Goal: Transaction & Acquisition: Purchase product/service

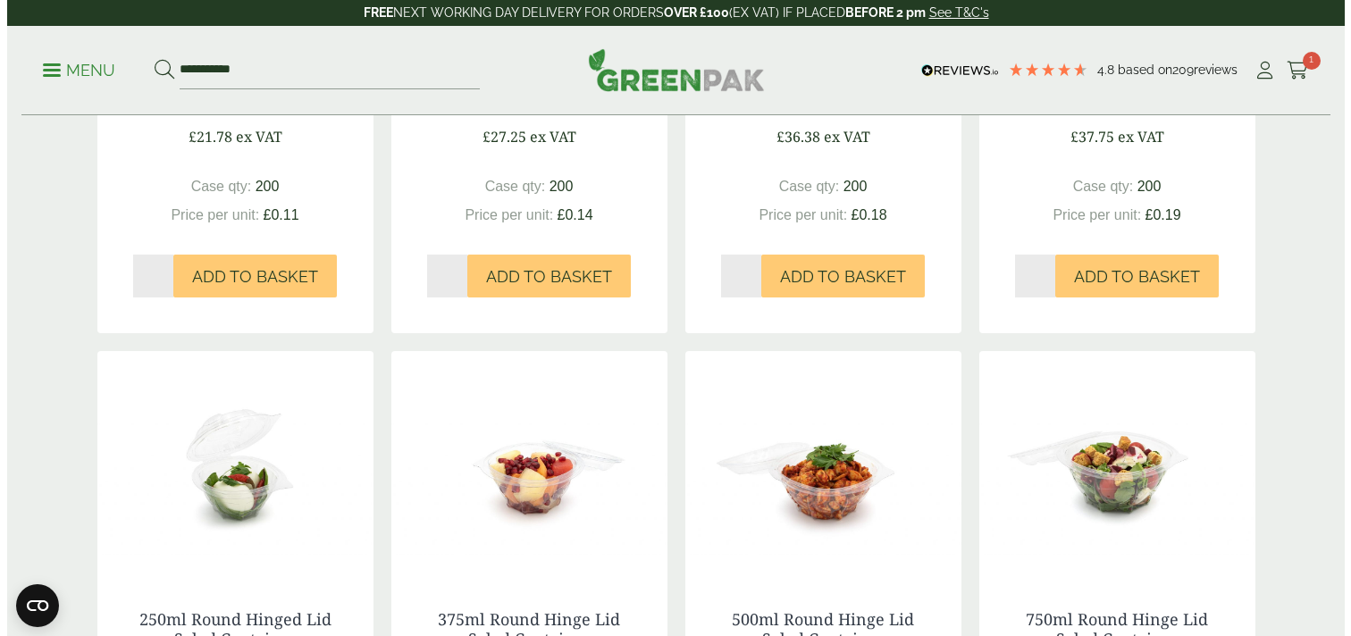
scroll to position [1309, 0]
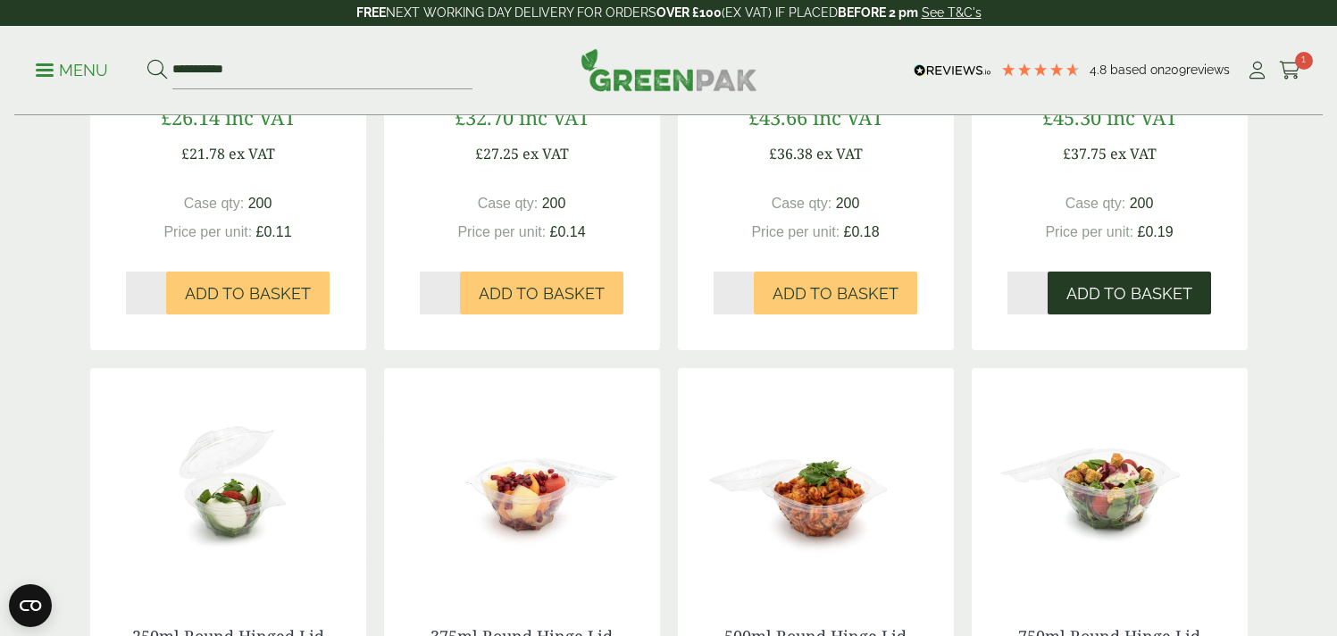
click at [1161, 284] on span "Add to Basket" at bounding box center [1130, 294] width 126 height 20
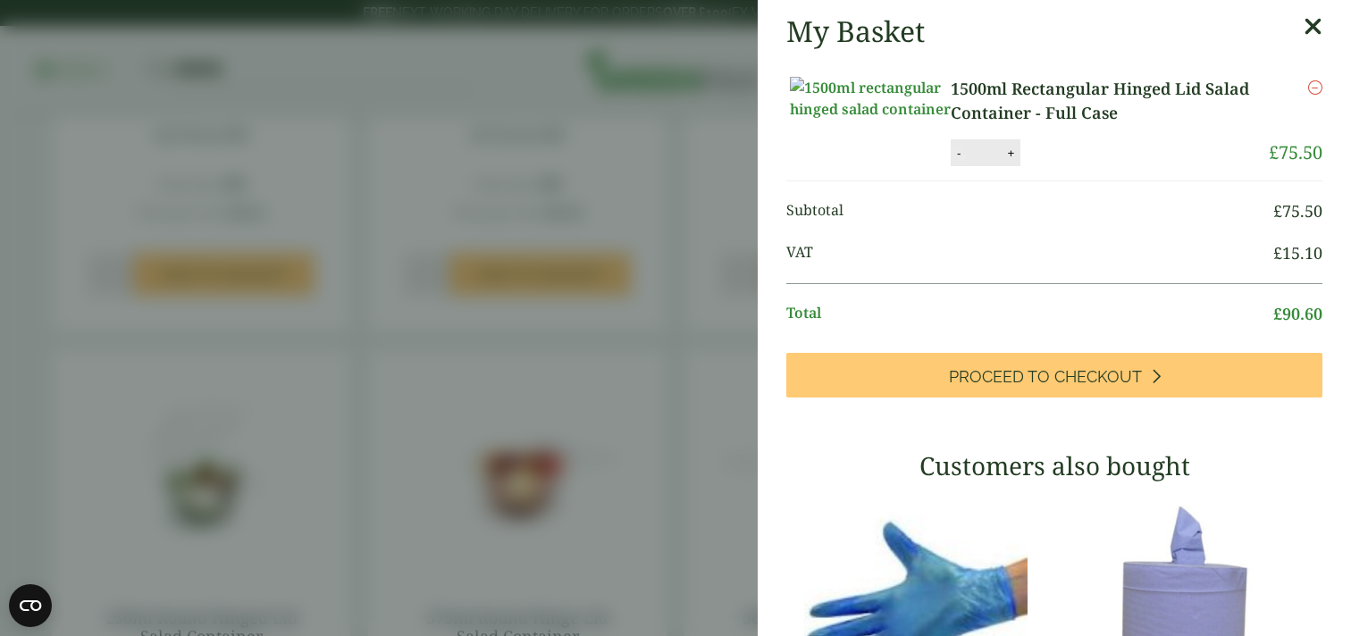
click at [958, 161] on button "-" at bounding box center [958, 153] width 14 height 15
type input "*"
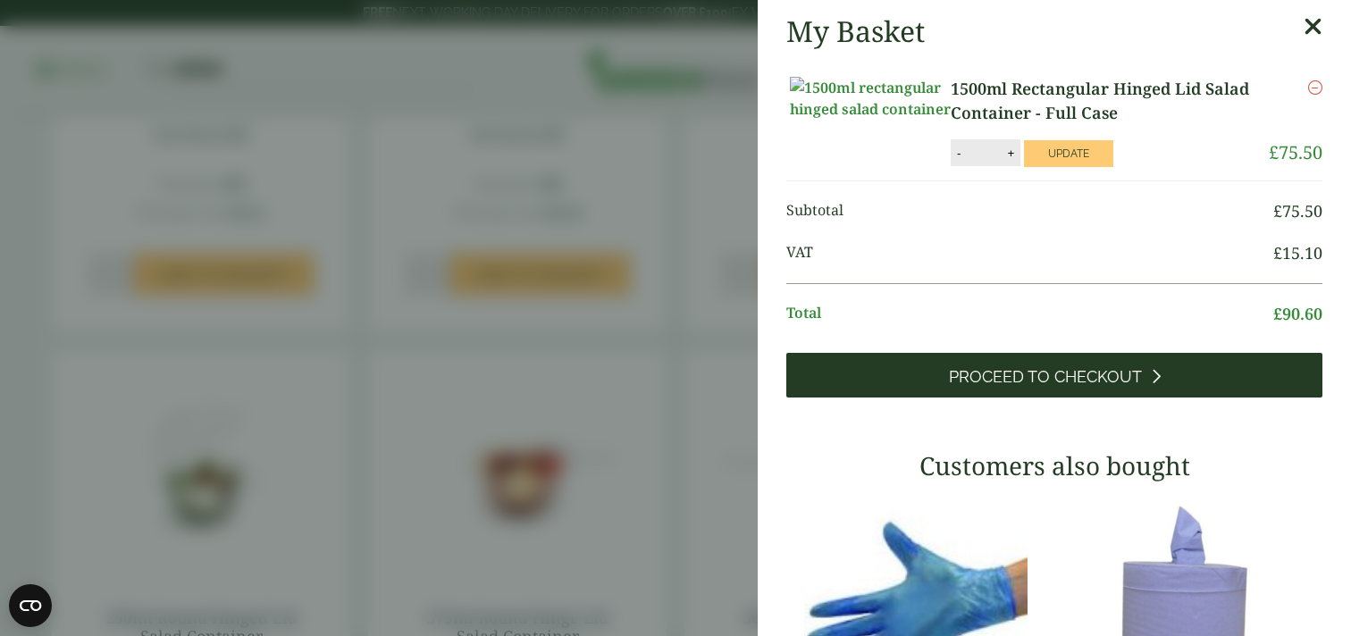
click at [1076, 387] on span "Proceed to Checkout" at bounding box center [1045, 377] width 193 height 20
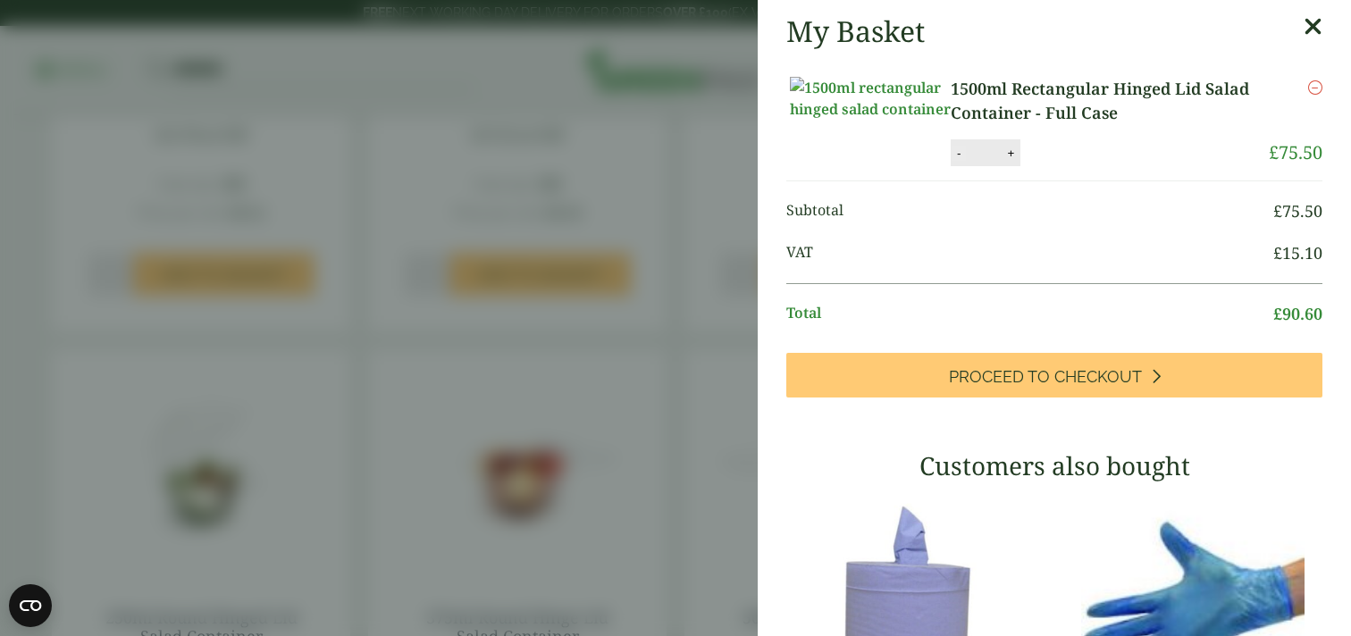
click at [958, 161] on button "-" at bounding box center [958, 153] width 14 height 15
type input "*"
click at [1093, 167] on button "Update" at bounding box center [1068, 153] width 89 height 27
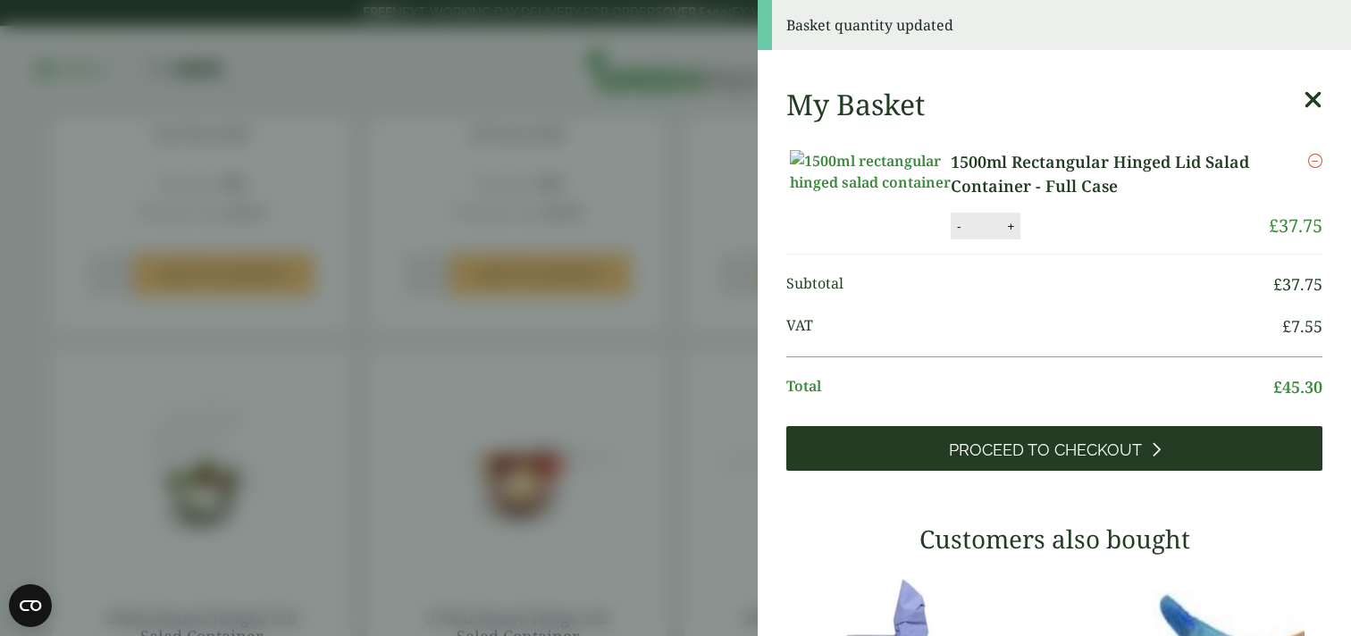
click at [1147, 471] on link "Proceed to Checkout" at bounding box center [1054, 448] width 536 height 45
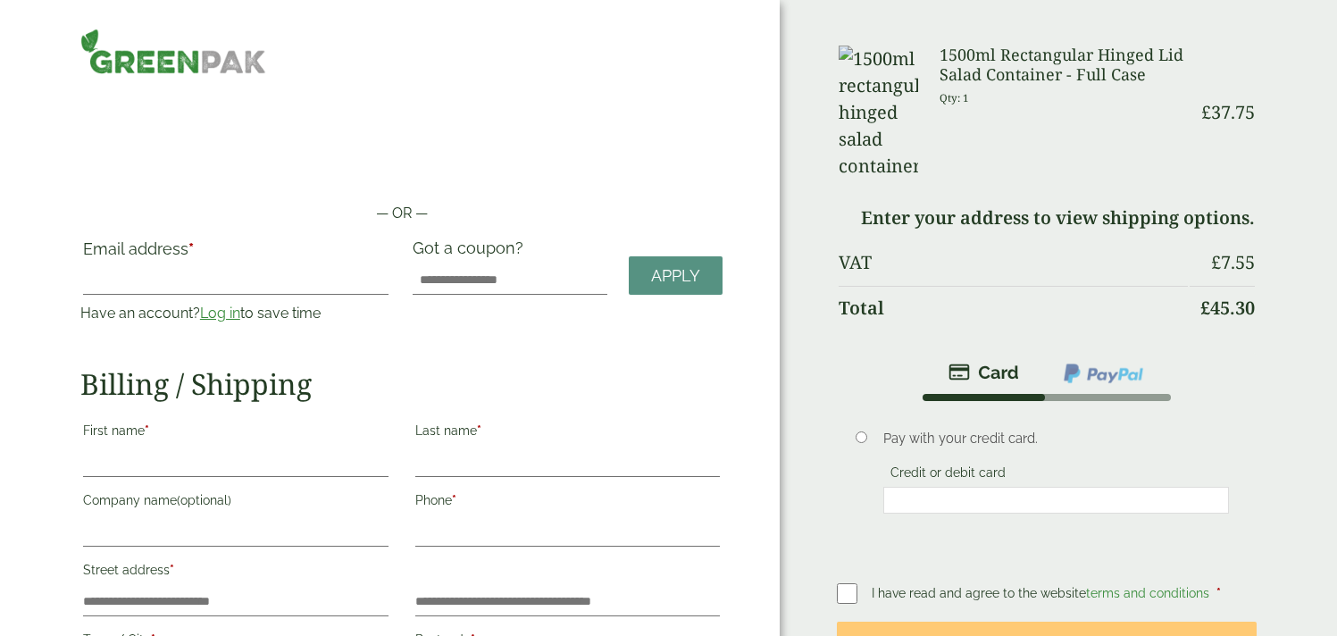
click at [750, 281] on div "— OR — Email address * Have an account? Log in to save time Username or email a…" at bounding box center [390, 475] width 780 height 951
